Goal: Check status: Check status

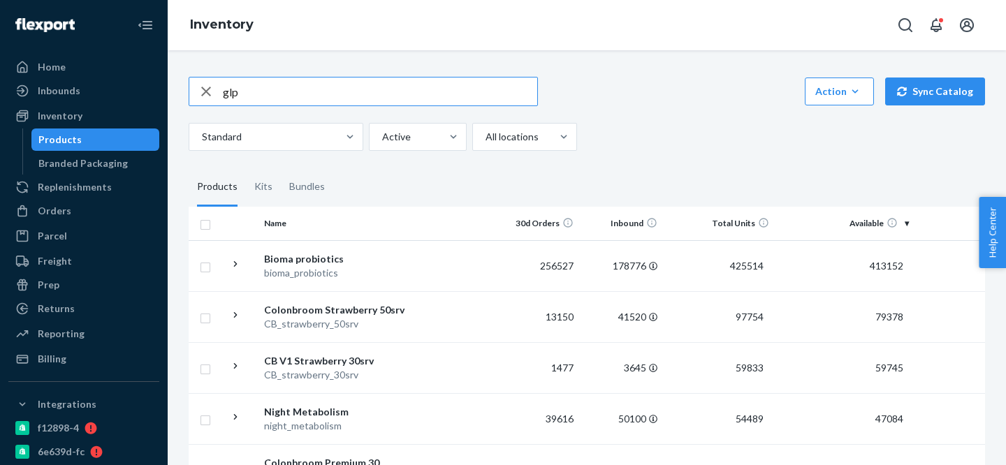
type input "glp"
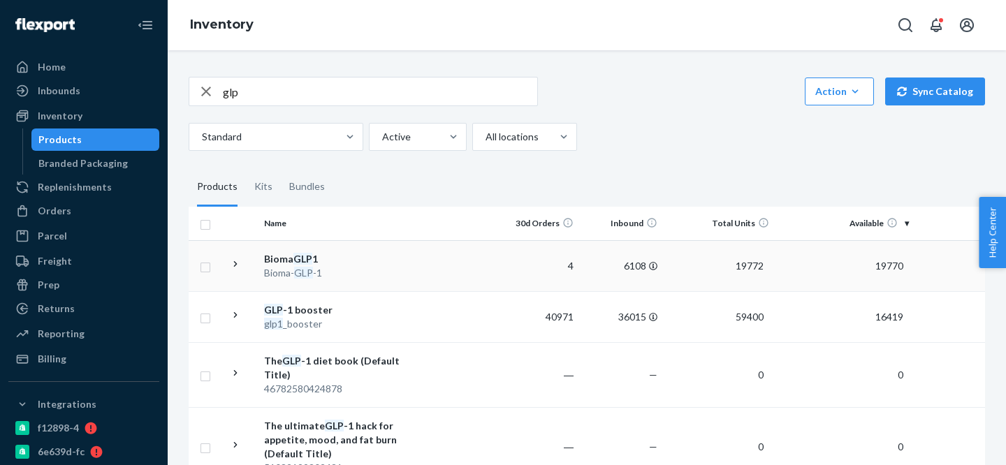
click at [373, 257] on div "Bioma GLP 1" at bounding box center [337, 259] width 146 height 14
click at [407, 310] on div "GLP -1 booster" at bounding box center [337, 310] width 146 height 14
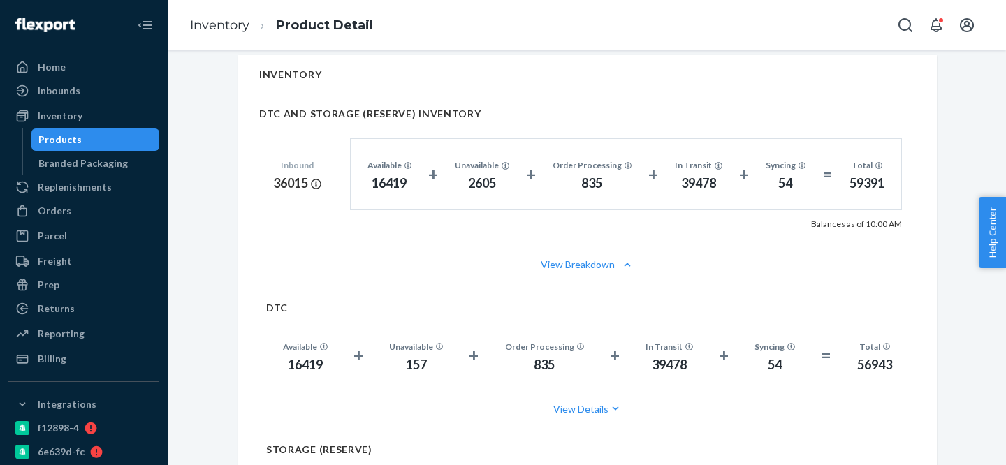
scroll to position [993, 0]
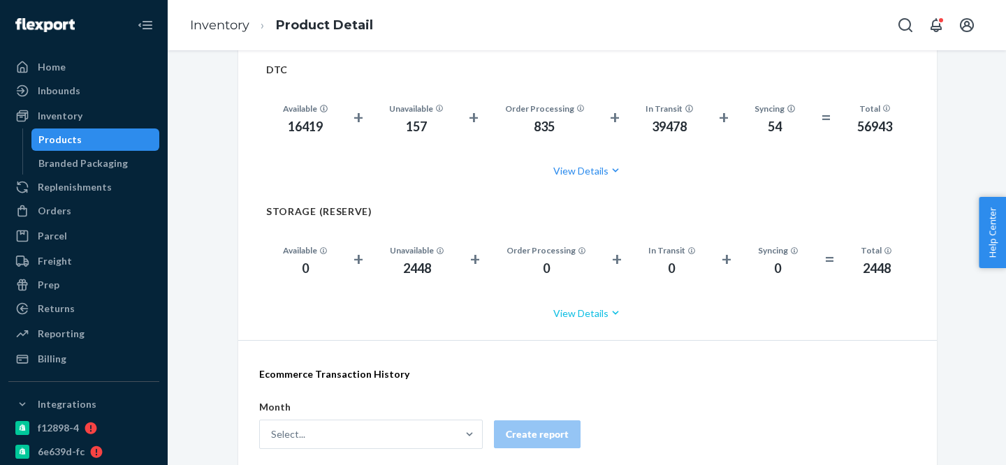
click at [590, 307] on button "View Details" at bounding box center [587, 313] width 643 height 37
